Goal: Navigation & Orientation: Find specific page/section

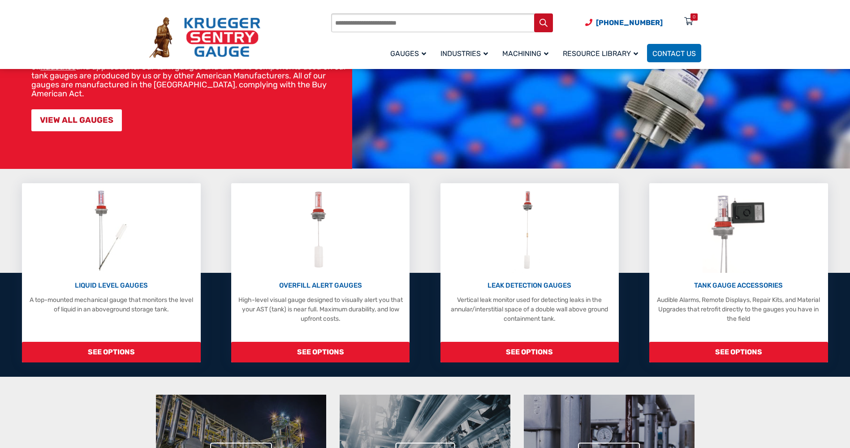
scroll to position [60, 0]
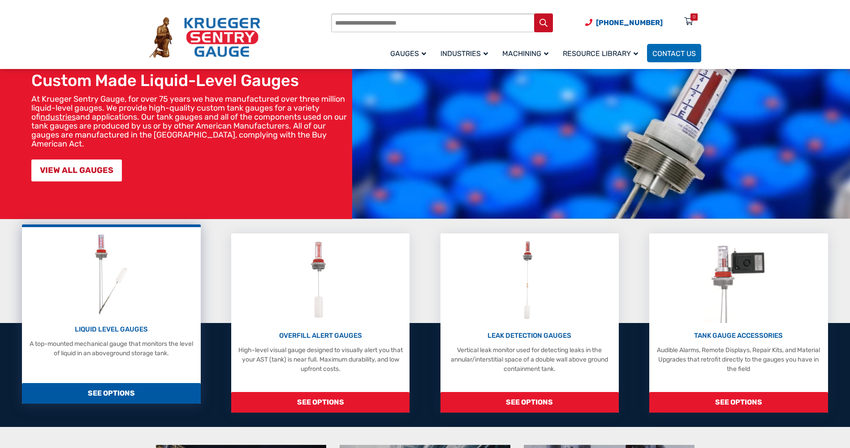
click at [125, 391] on span "SEE OPTIONS" at bounding box center [111, 393] width 178 height 21
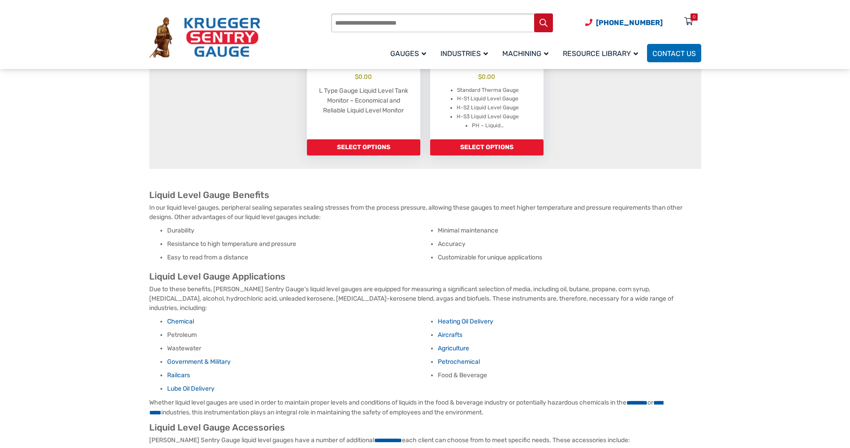
scroll to position [836, 0]
